Goal: Use online tool/utility

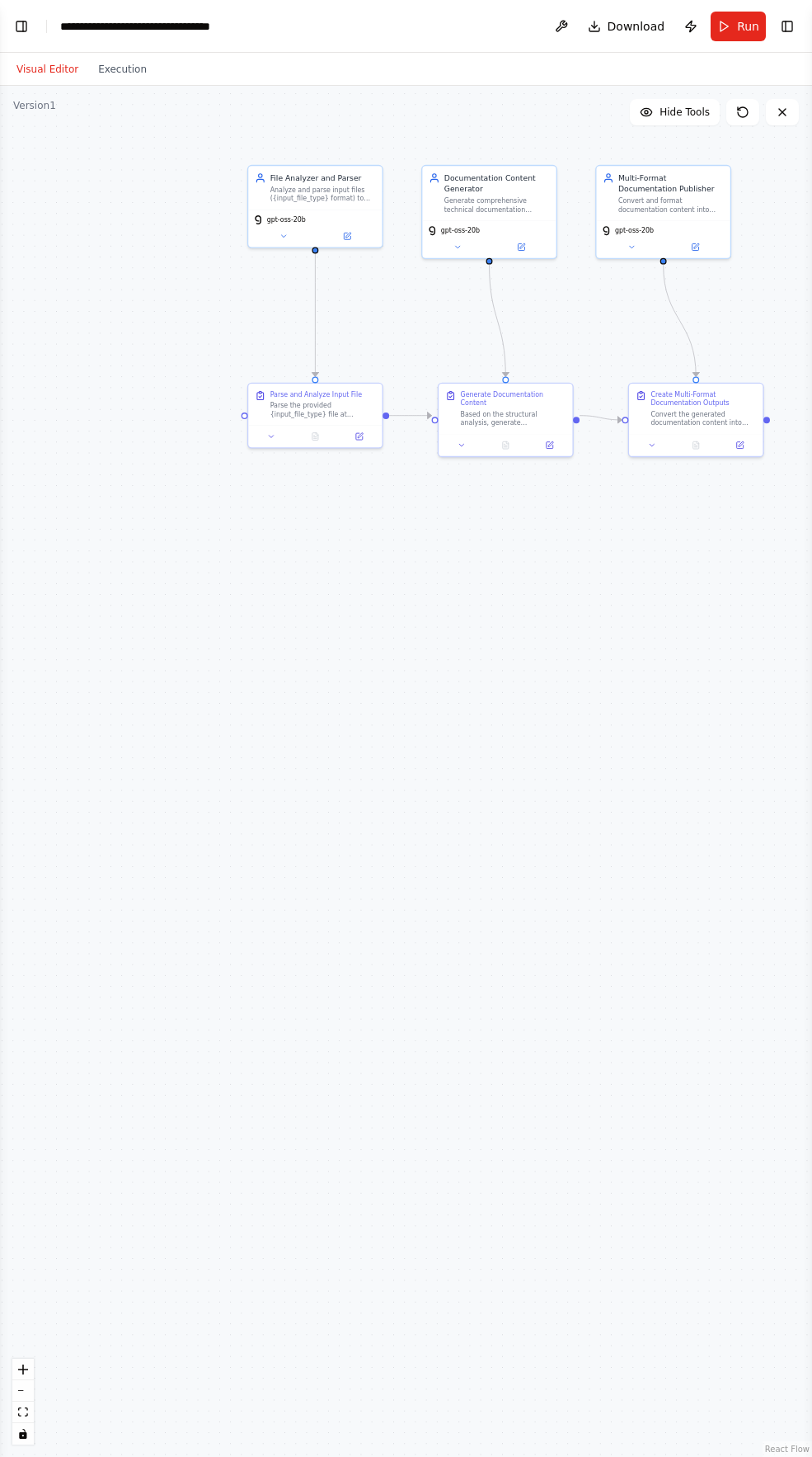
scroll to position [2770, 0]
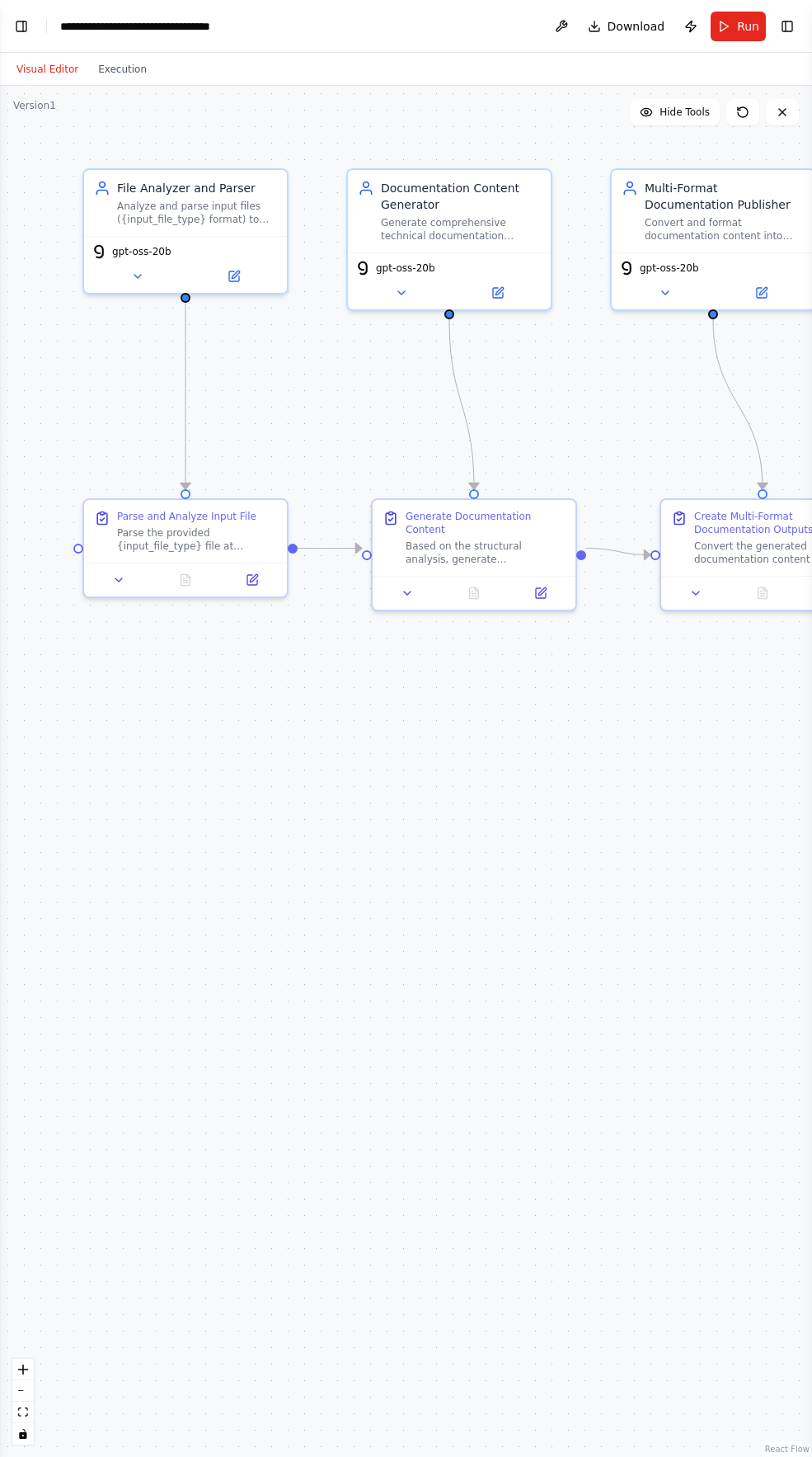
scroll to position [2764, 0]
click at [237, 277] on icon at bounding box center [234, 273] width 10 height 10
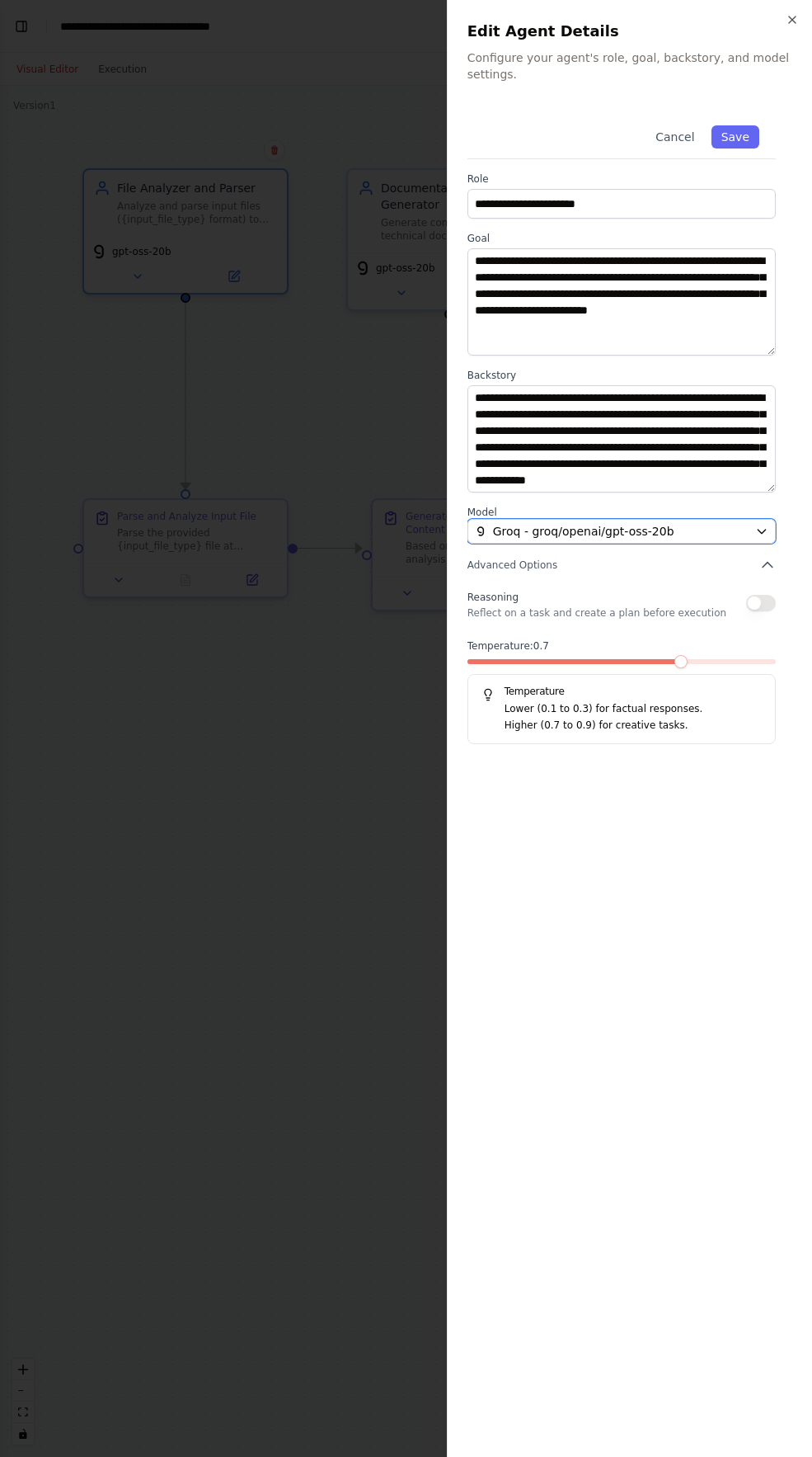
click at [549, 529] on span "Groq - groq/openai/gpt-oss-20b" at bounding box center [584, 531] width 182 height 17
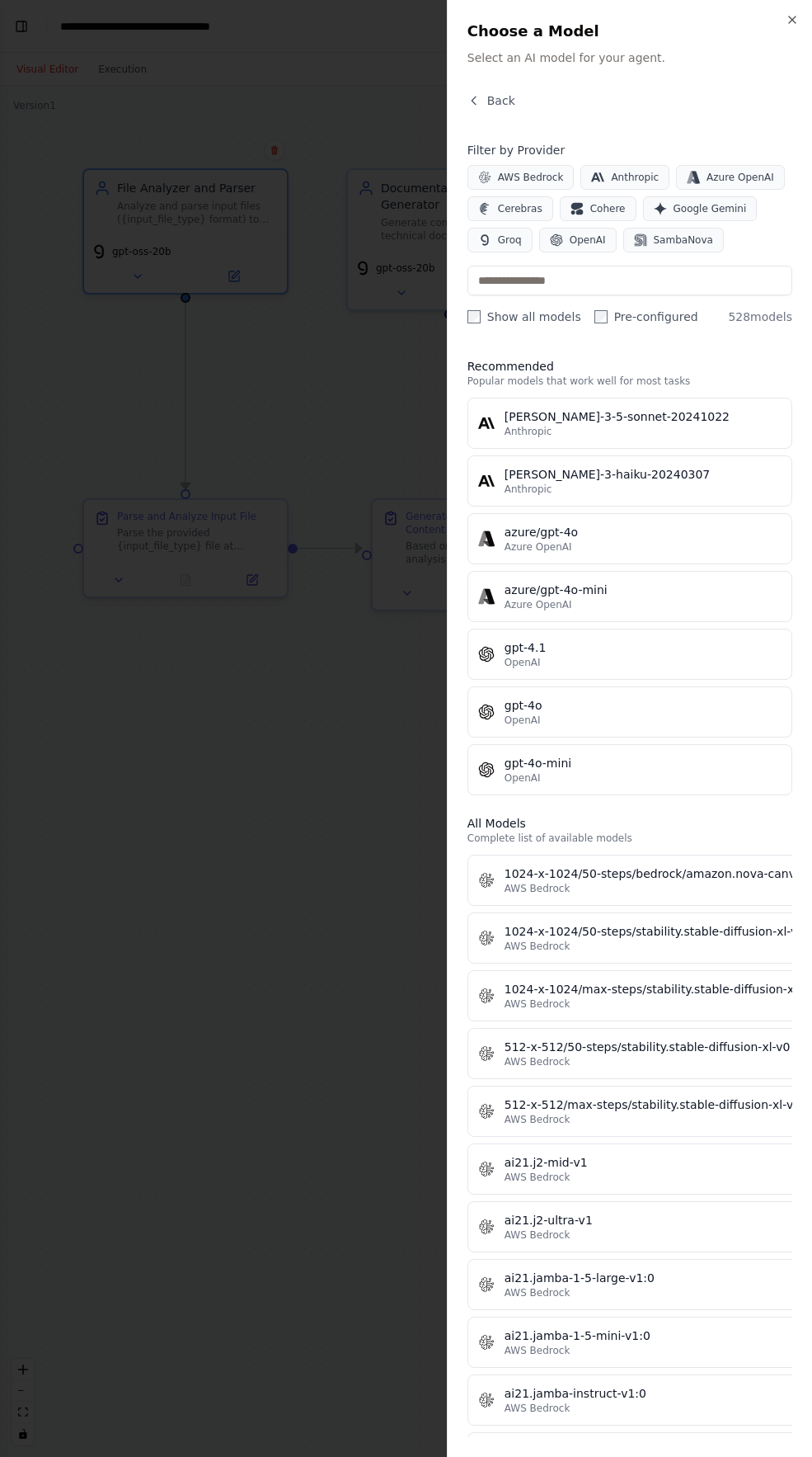
click at [344, 688] on div at bounding box center [406, 728] width 812 height 1457
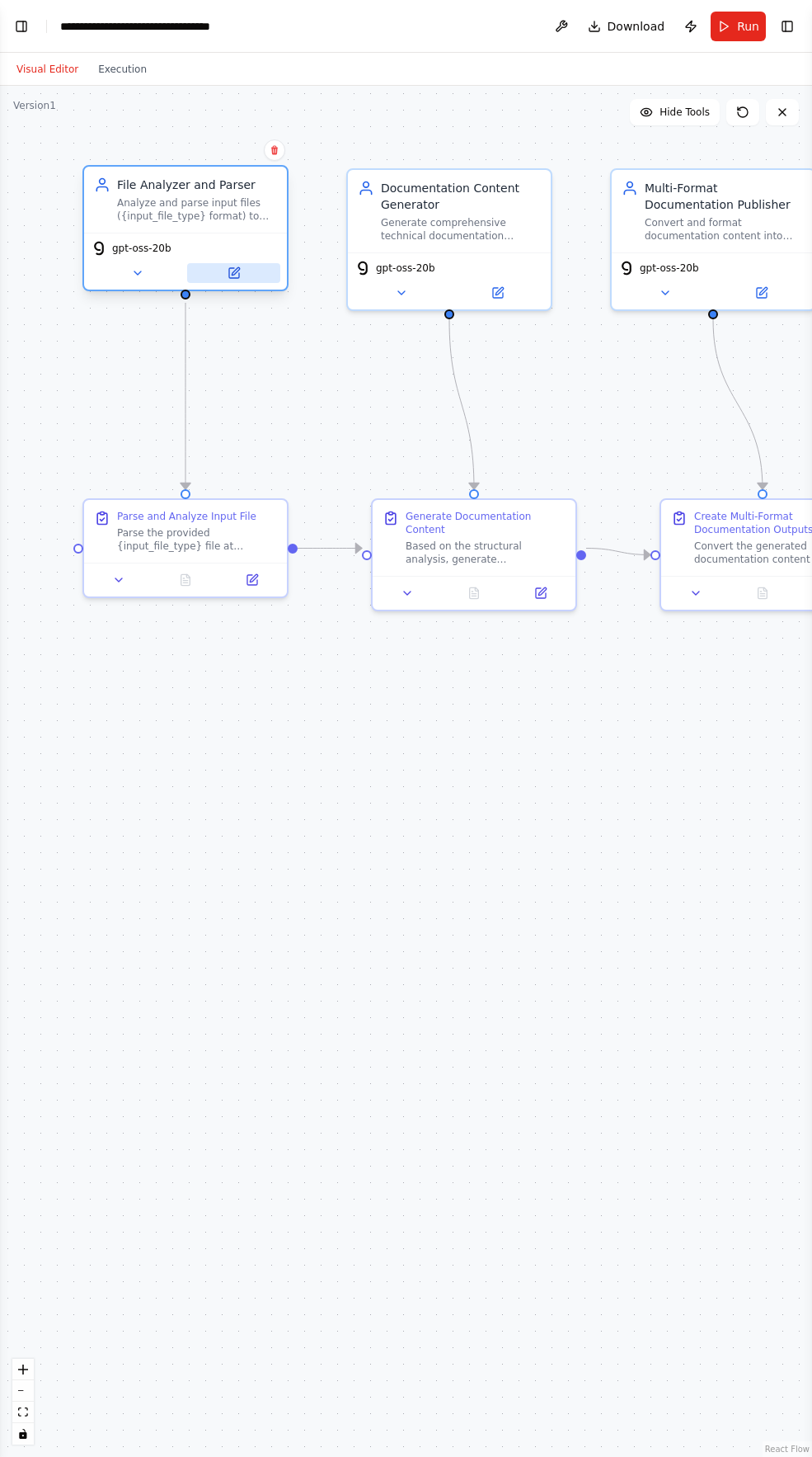
click at [222, 269] on button at bounding box center [234, 273] width 93 height 20
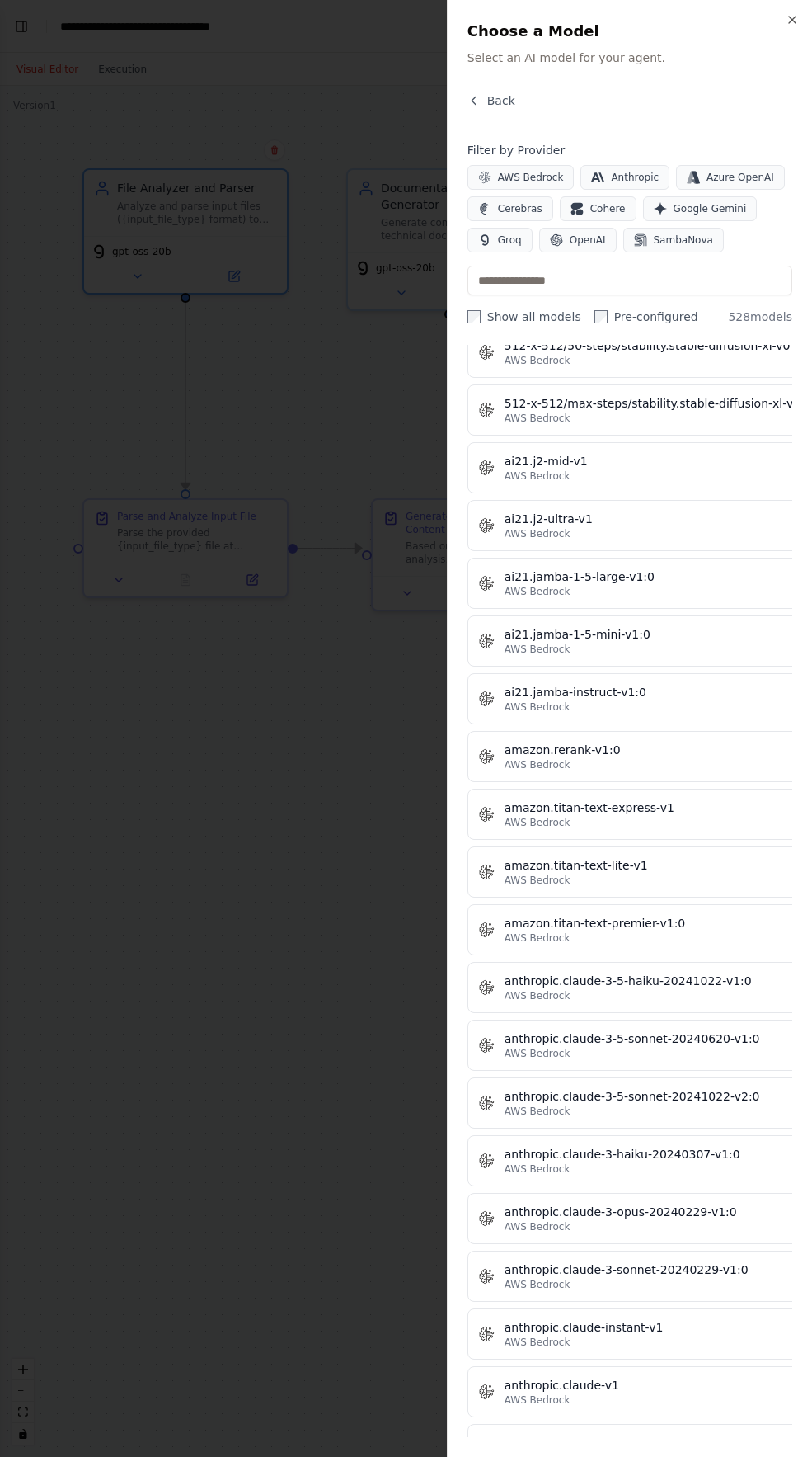
scroll to position [0, 0]
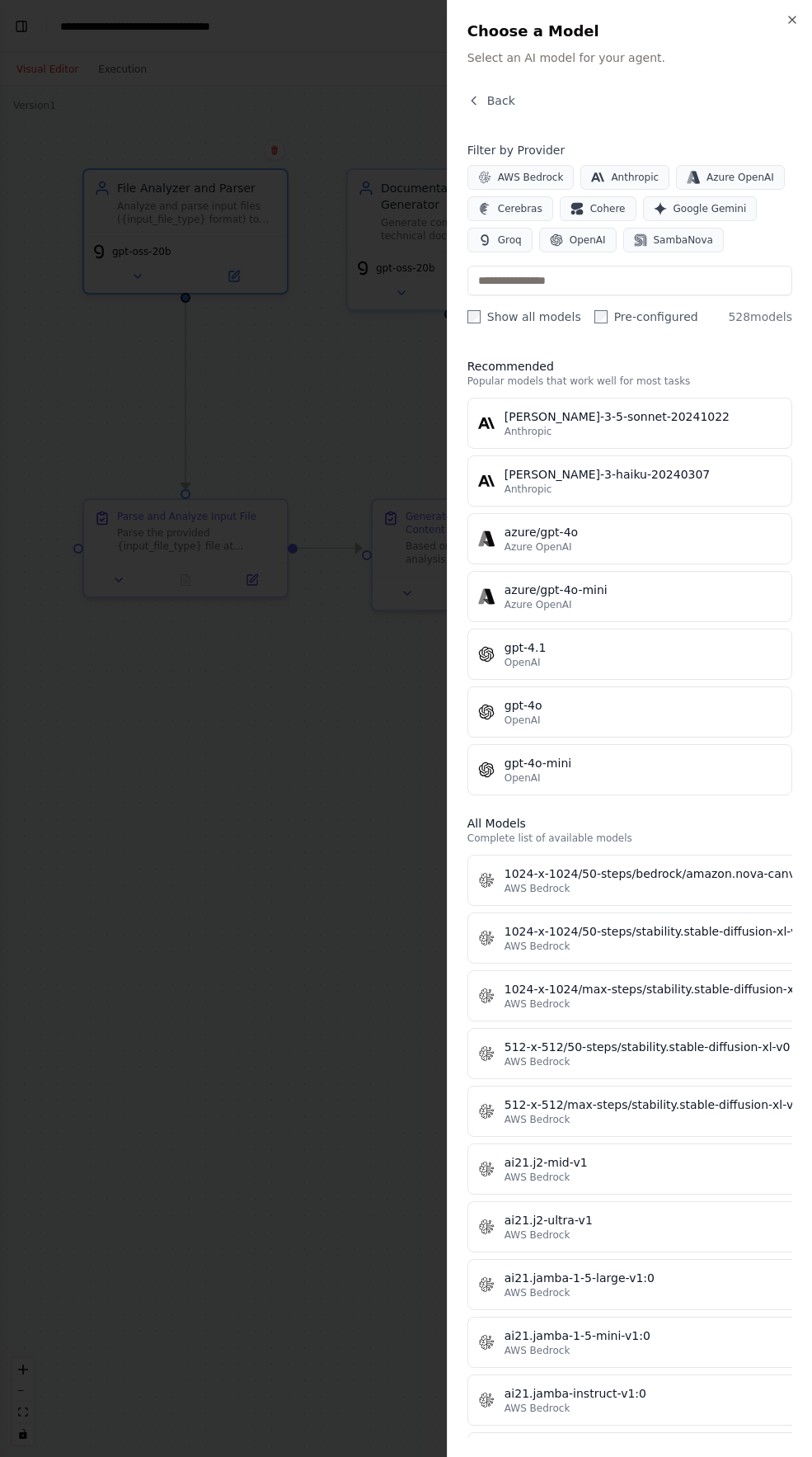
click at [363, 933] on div at bounding box center [406, 728] width 812 height 1457
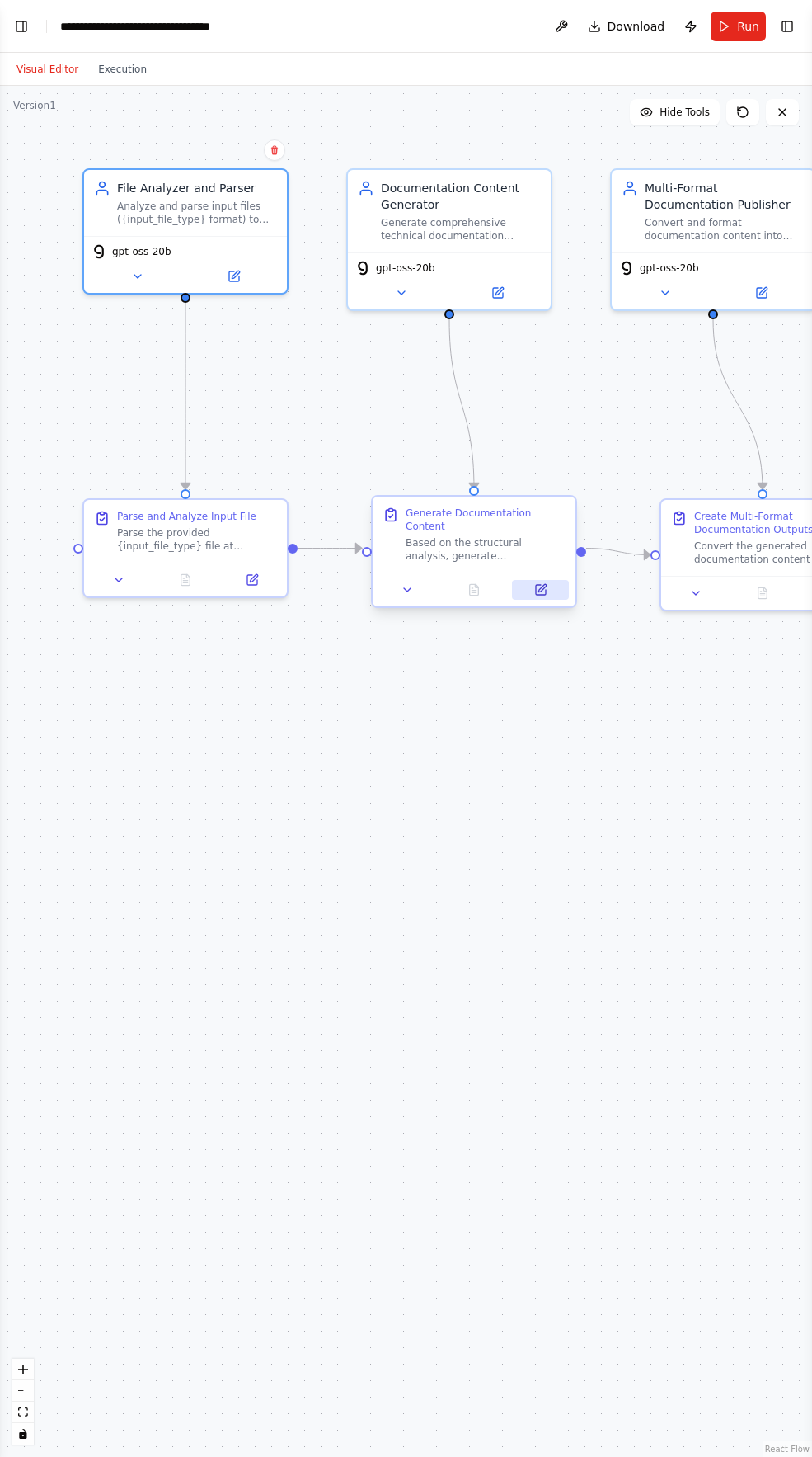
click at [558, 580] on button at bounding box center [540, 590] width 57 height 20
click at [555, 580] on button at bounding box center [548, 590] width 57 height 20
click at [539, 585] on button at bounding box center [548, 590] width 57 height 20
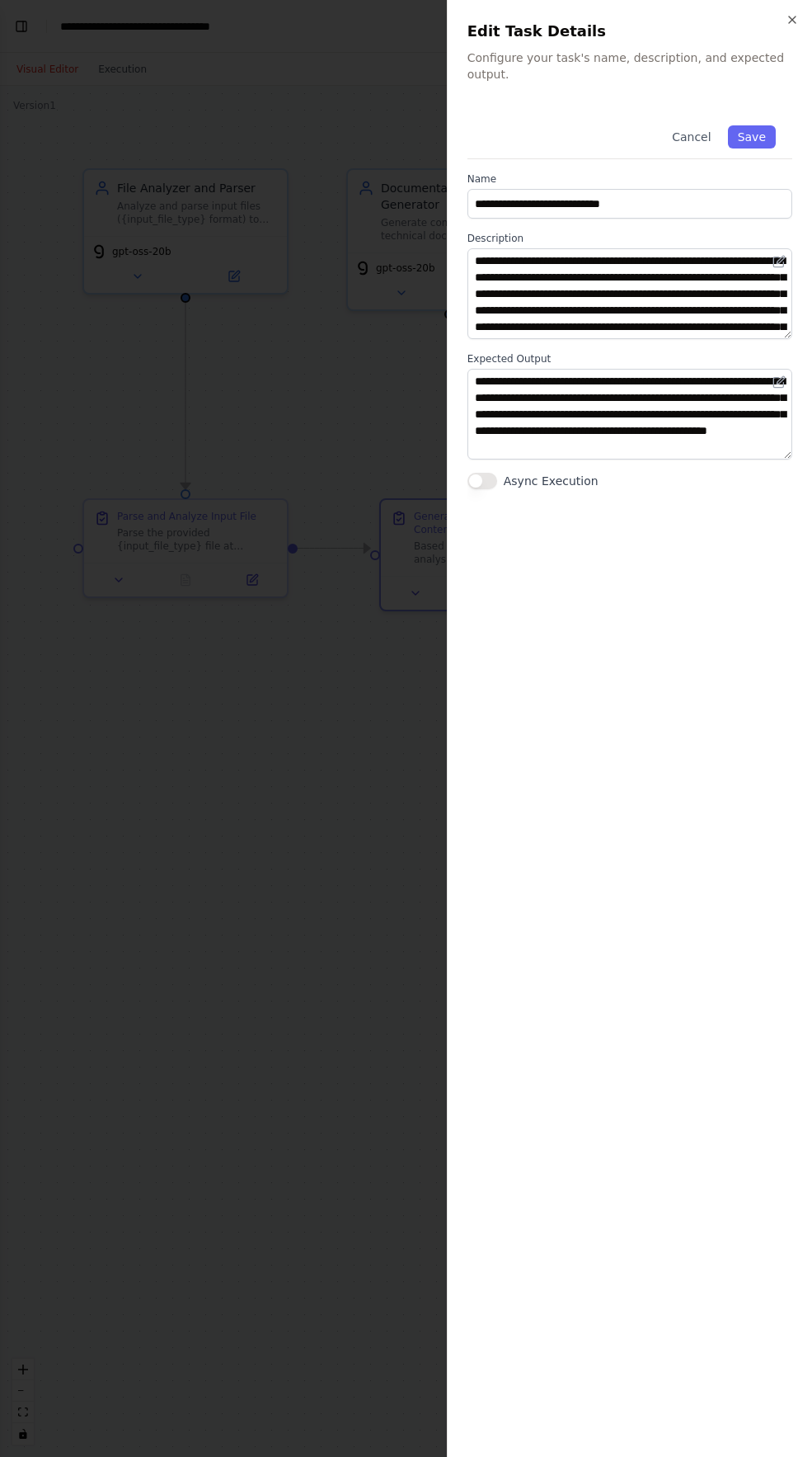
drag, startPoint x: 355, startPoint y: 695, endPoint x: 378, endPoint y: 666, distance: 37.0
click at [355, 696] on div at bounding box center [406, 728] width 812 height 1457
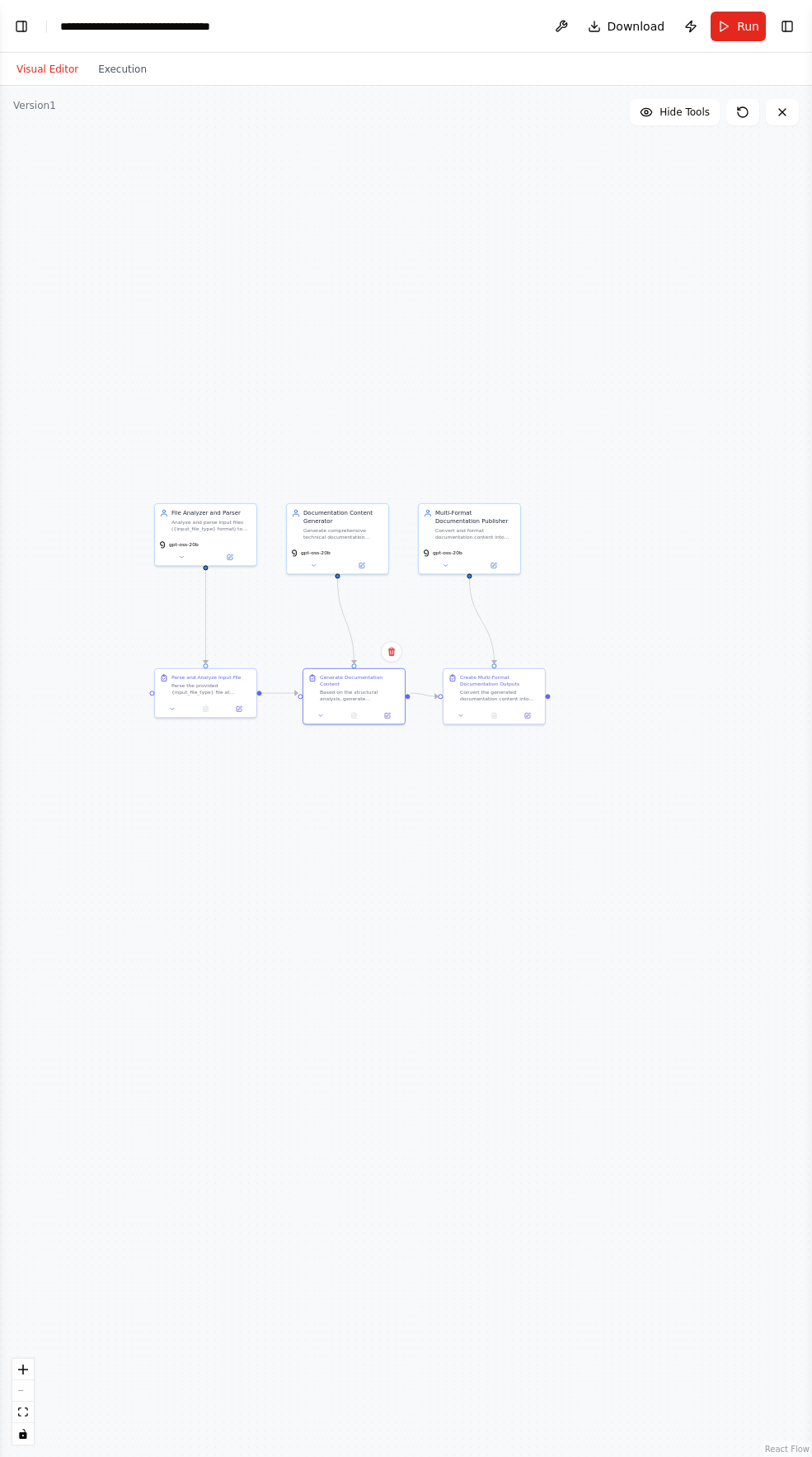
drag, startPoint x: 636, startPoint y: 807, endPoint x: 444, endPoint y: 833, distance: 193.8
click at [444, 833] on div ".deletable-edge-delete-btn { width: 20px; height: 20px; border: 0px solid #ffff…" at bounding box center [406, 771] width 812 height 1371
click at [24, 26] on button "Toggle Left Sidebar" at bounding box center [21, 26] width 23 height 23
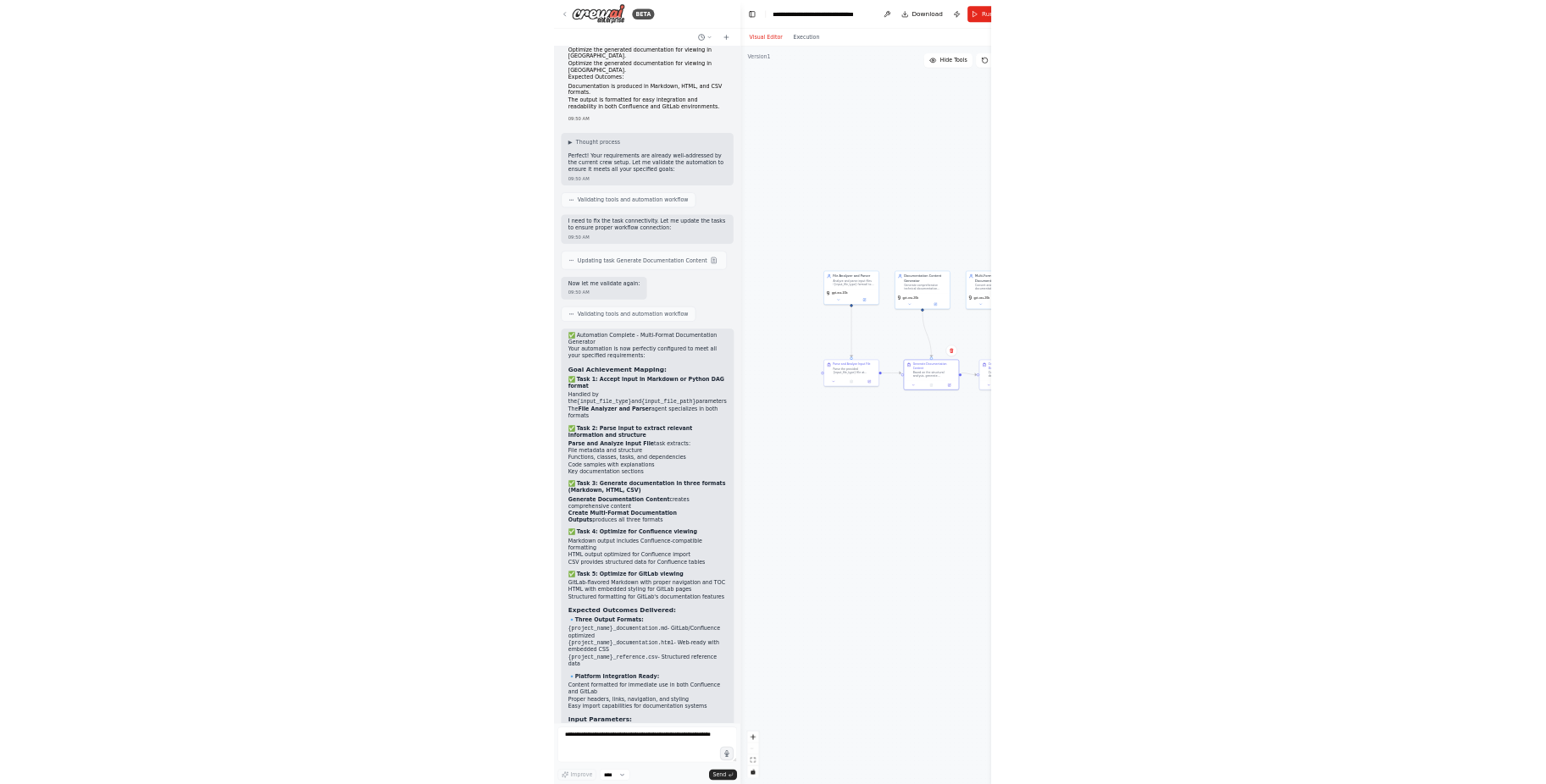
scroll to position [2844, 0]
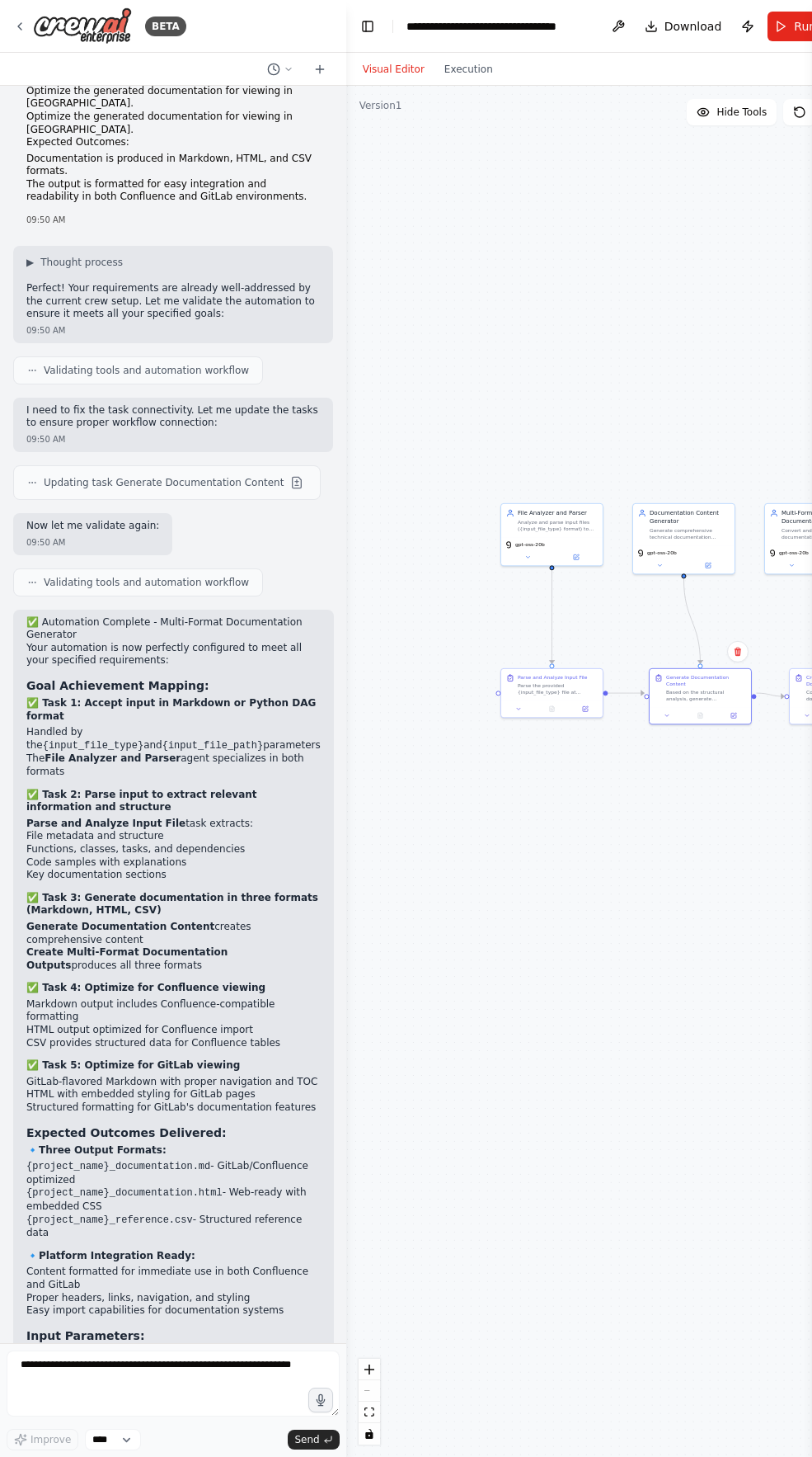
click at [97, 1365] on textarea at bounding box center [173, 1383] width 333 height 66
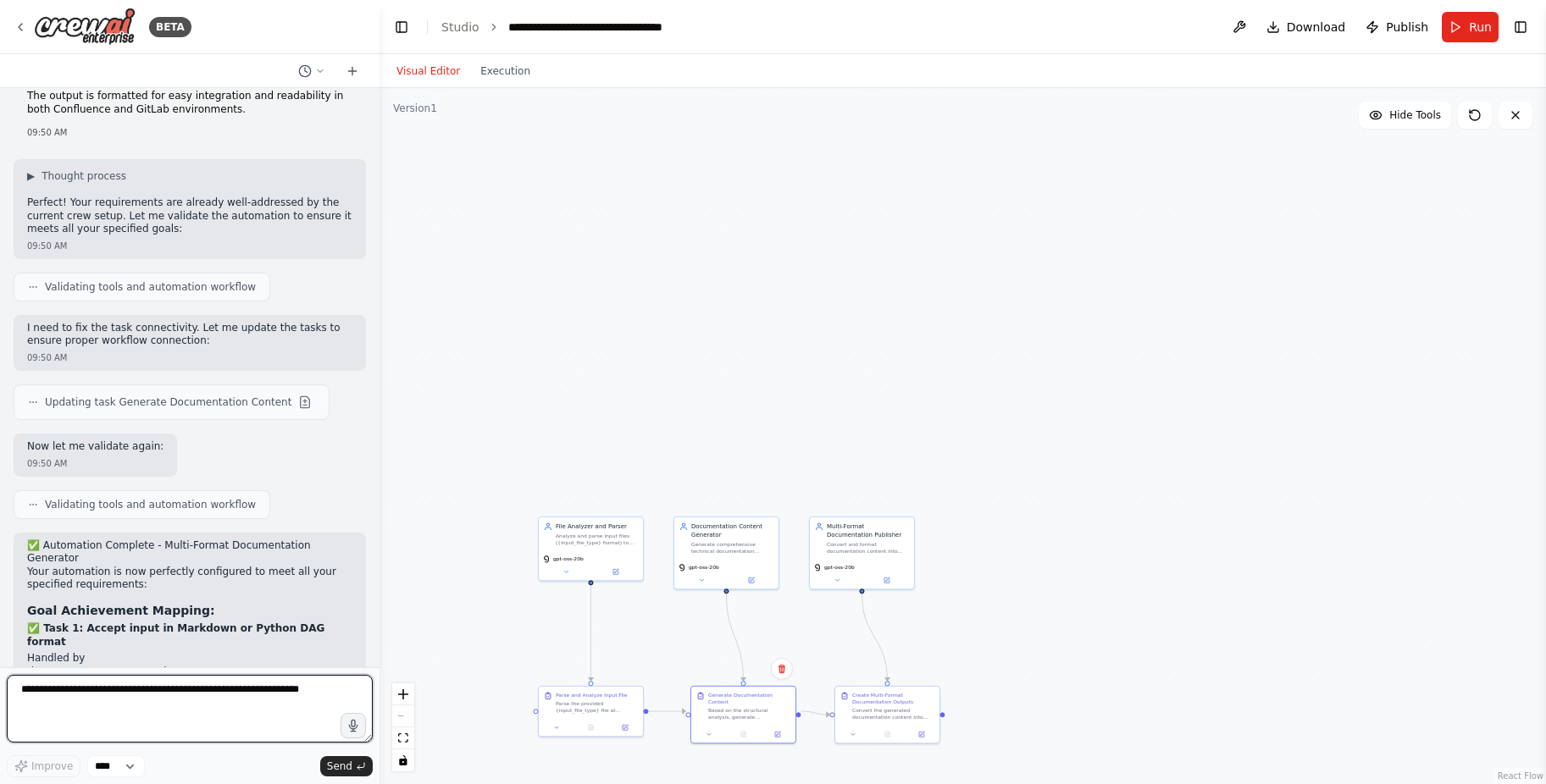
scroll to position [2726, 0]
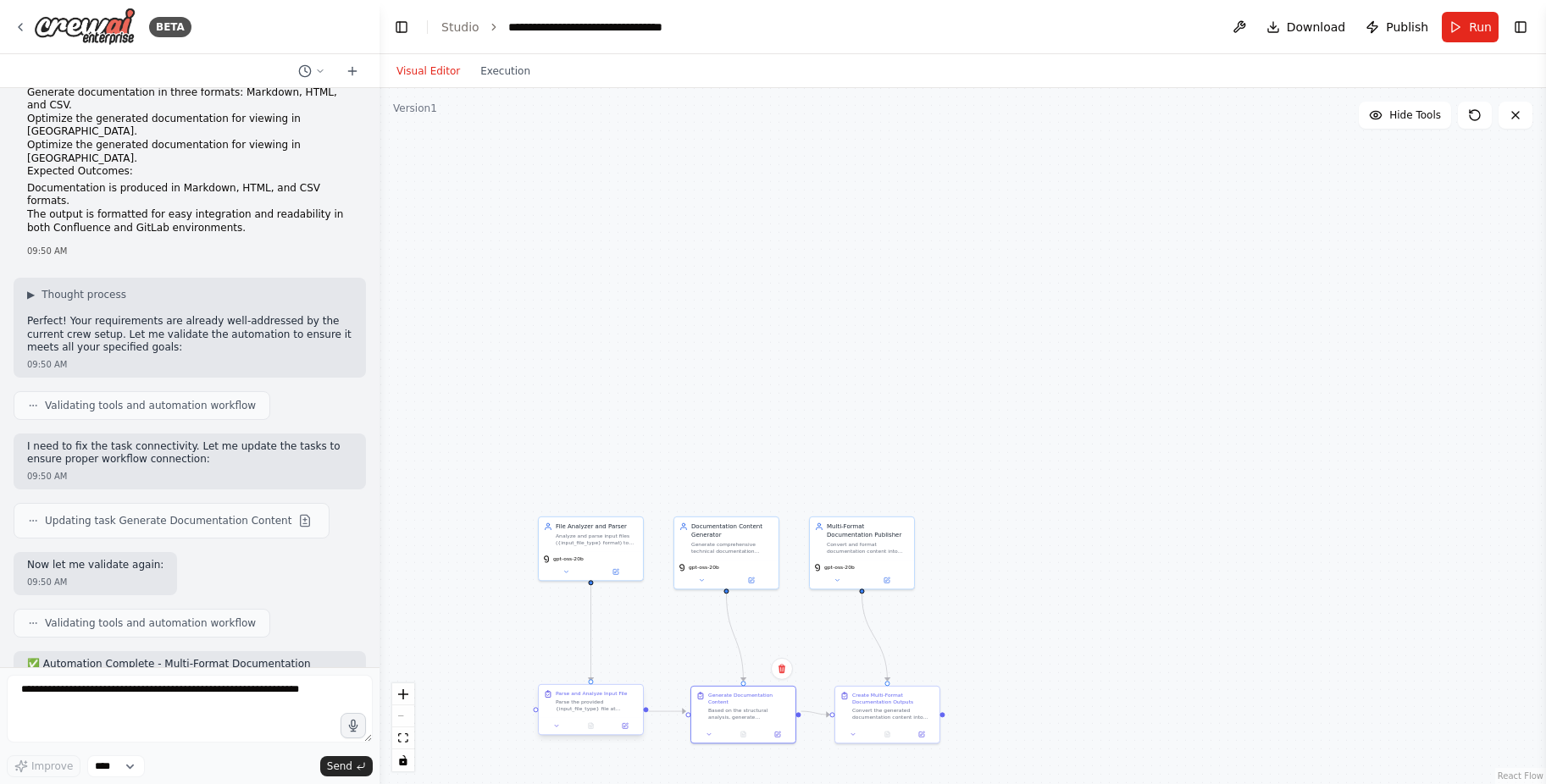
click at [578, 698] on div "Parse the provided {input_file_type} file at {input_file_path} and extract all …" at bounding box center [597, 705] width 82 height 14
